Goal: Transaction & Acquisition: Purchase product/service

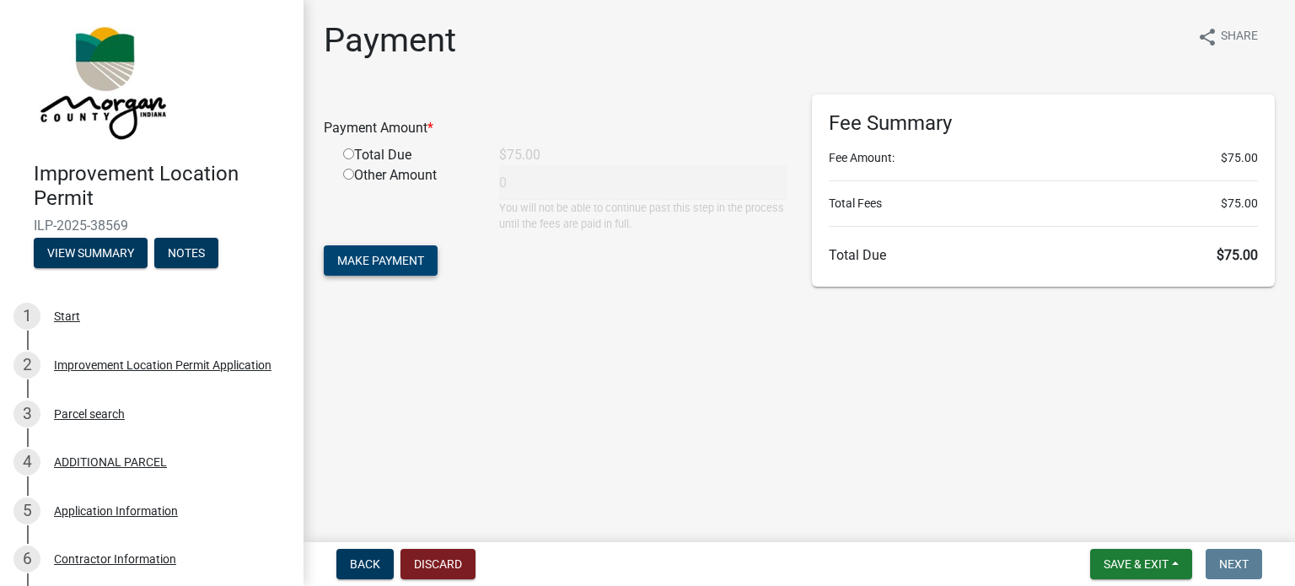
click at [379, 259] on span "Make Payment" at bounding box center [380, 260] width 87 height 13
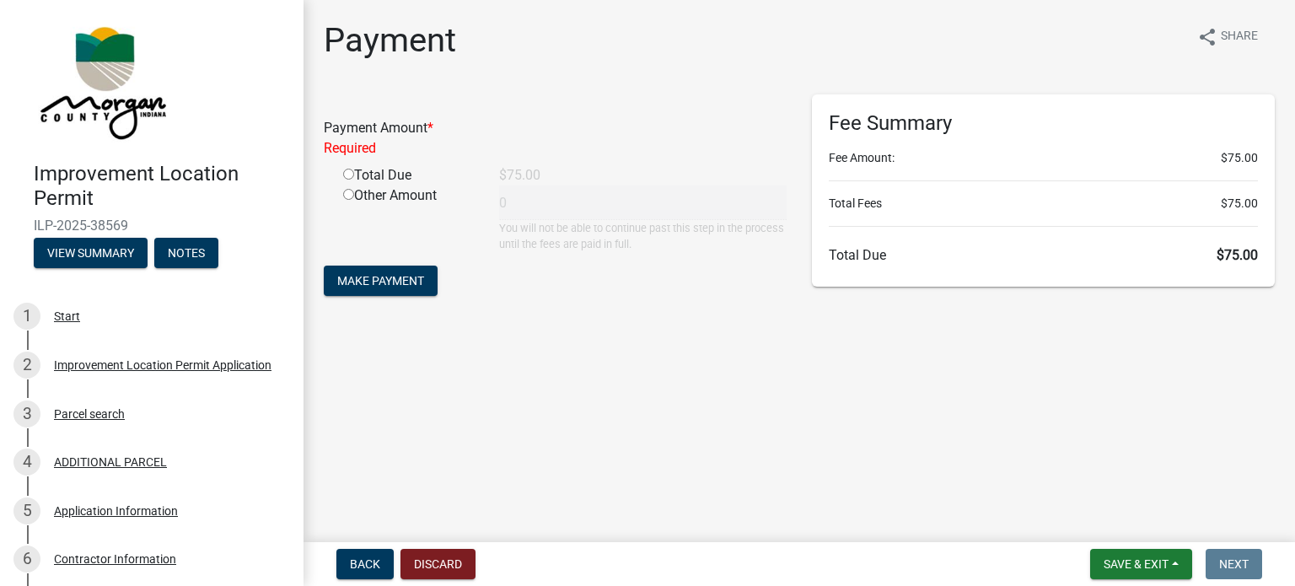
click at [346, 172] on input "radio" at bounding box center [348, 174] width 11 height 11
radio input "true"
type input "75"
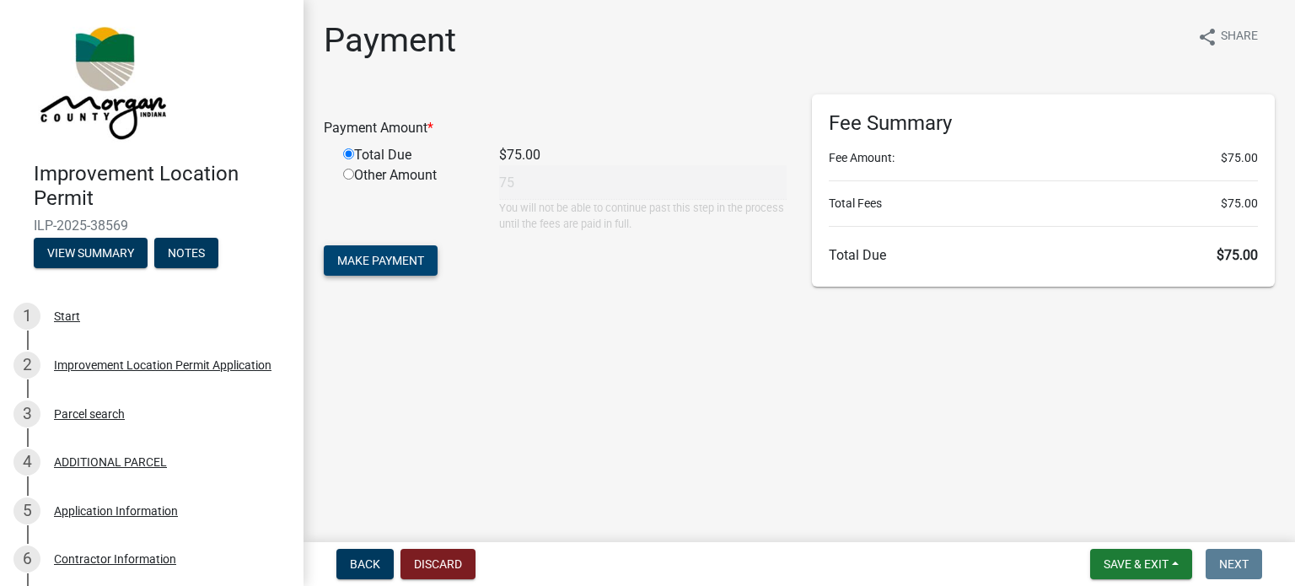
click at [385, 255] on span "Make Payment" at bounding box center [380, 260] width 87 height 13
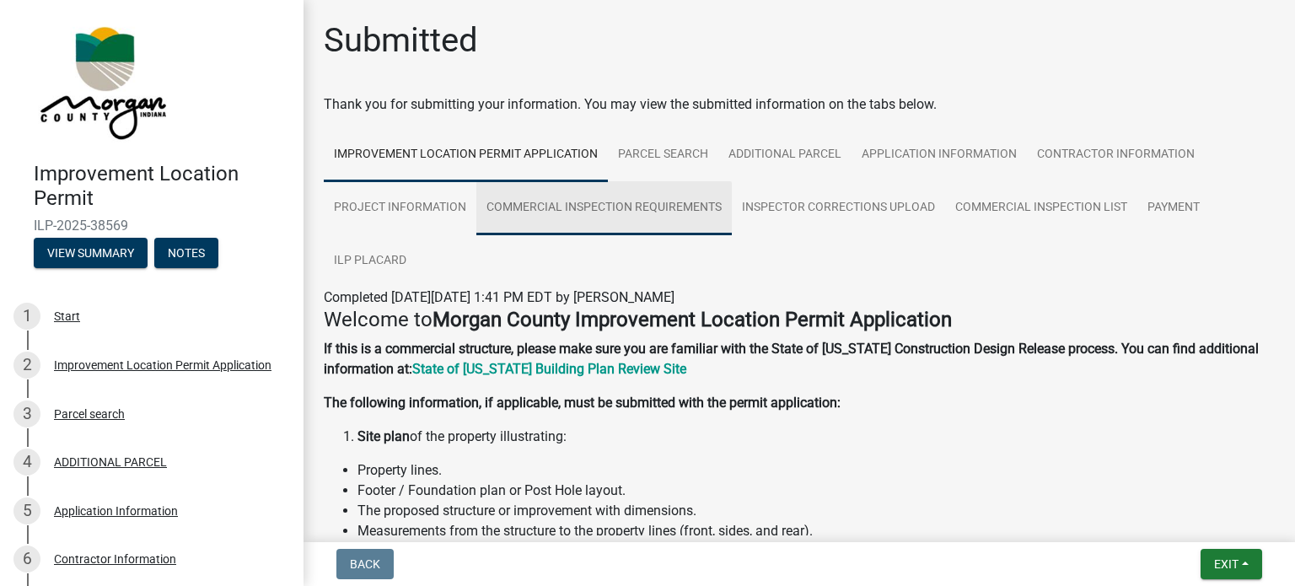
click at [551, 205] on link "Commercial Inspection Requirements" at bounding box center [603, 208] width 255 height 54
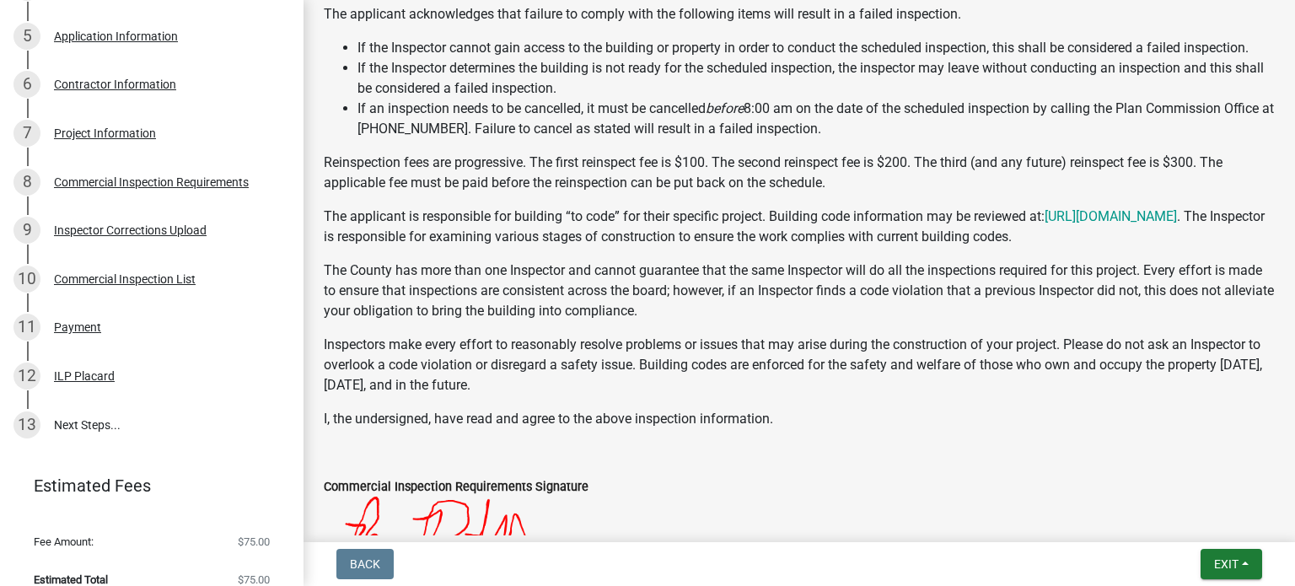
scroll to position [494, 0]
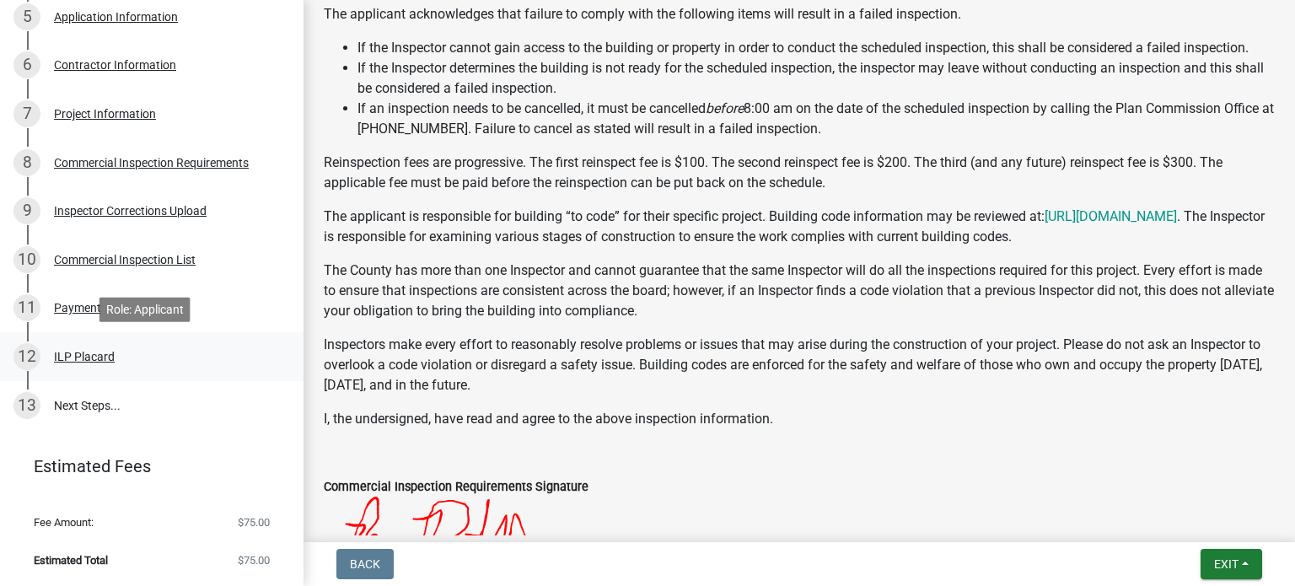
click at [105, 356] on div "ILP Placard" at bounding box center [84, 357] width 61 height 12
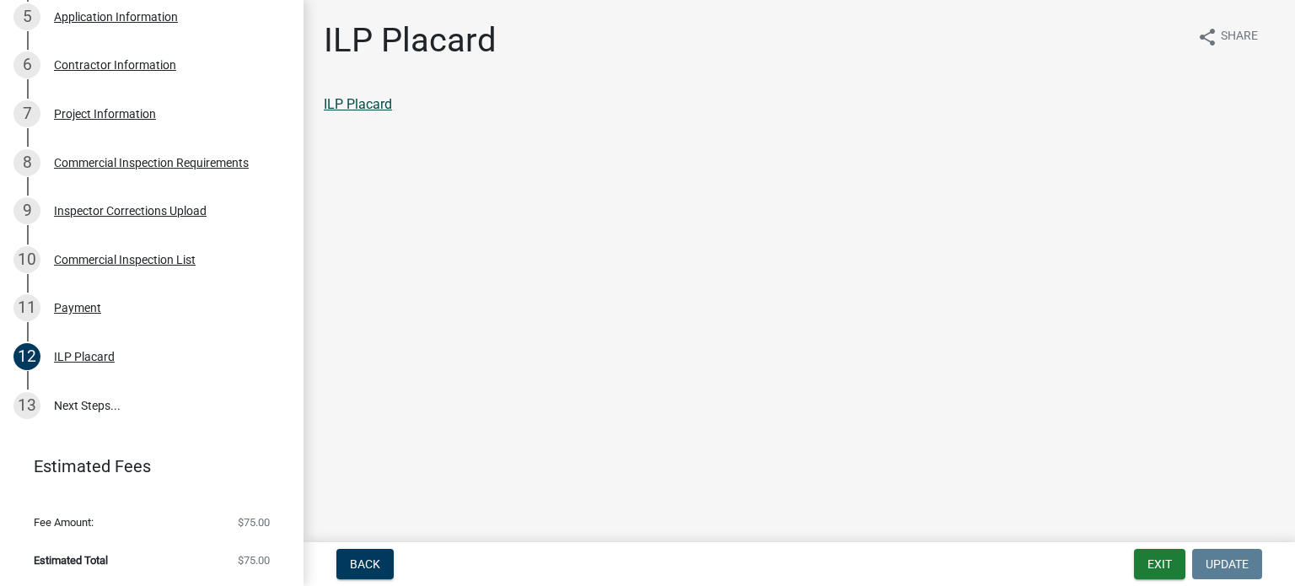
click at [354, 109] on link "ILP Placard" at bounding box center [358, 104] width 68 height 16
click at [182, 259] on div "Commercial Inspection List" at bounding box center [125, 260] width 142 height 12
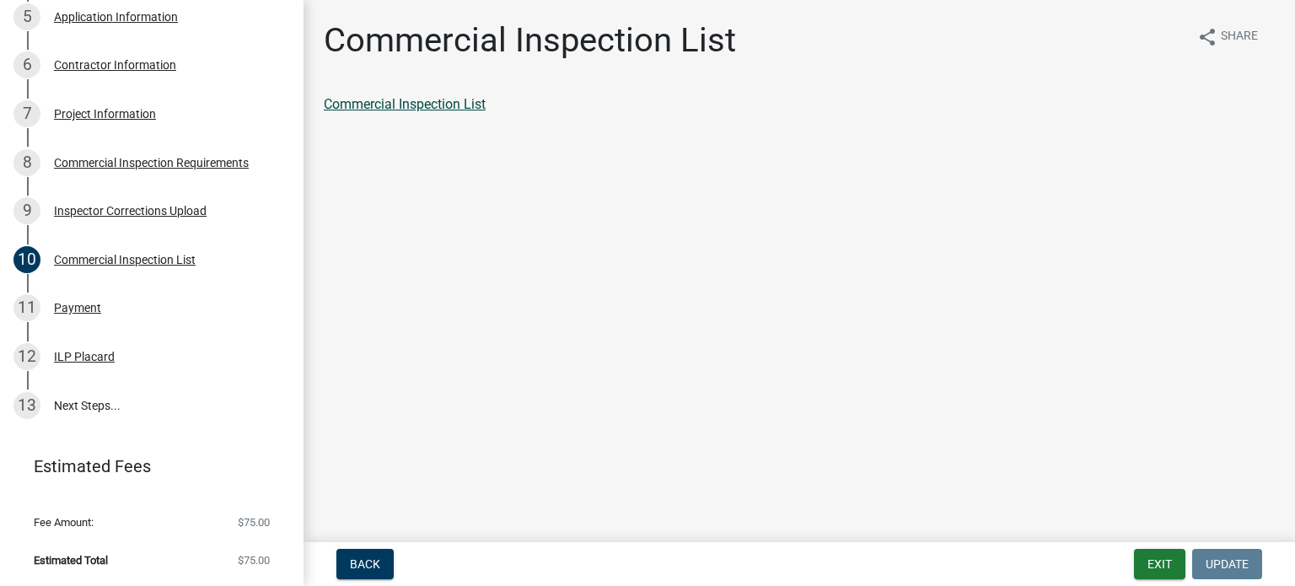
click at [378, 103] on link "Commercial Inspection List" at bounding box center [405, 104] width 162 height 16
